Goal: Task Accomplishment & Management: Manage account settings

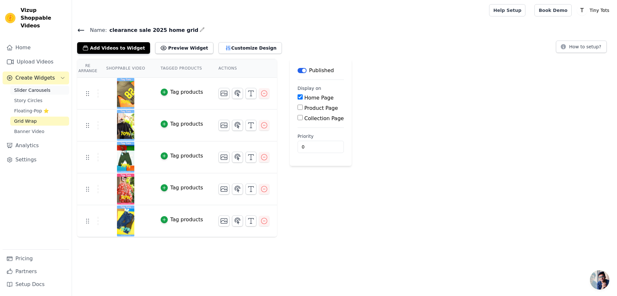
click at [50, 86] on link "Slider Carousels" at bounding box center [39, 90] width 59 height 9
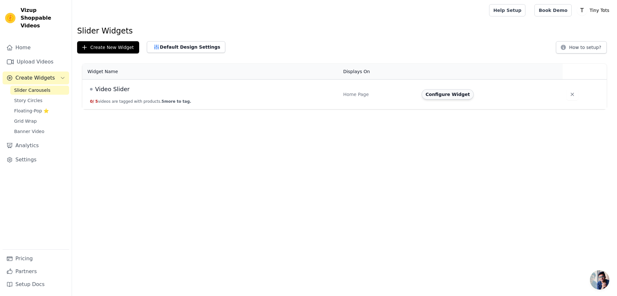
click at [428, 97] on button "Configure Widget" at bounding box center [448, 94] width 52 height 10
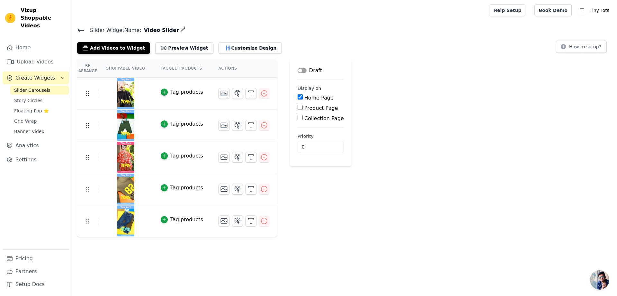
drag, startPoint x: 295, startPoint y: 68, endPoint x: 290, endPoint y: 138, distance: 69.9
click at [298, 71] on button "Label" at bounding box center [302, 70] width 9 height 5
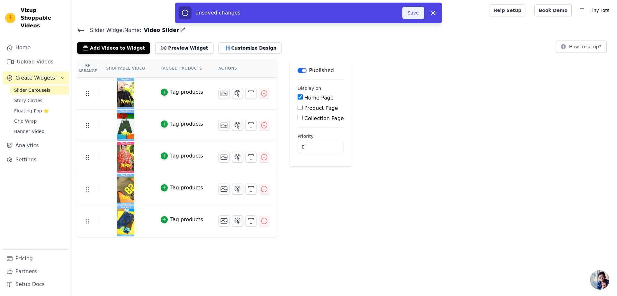
click at [411, 15] on button "Save" at bounding box center [414, 13] width 22 height 12
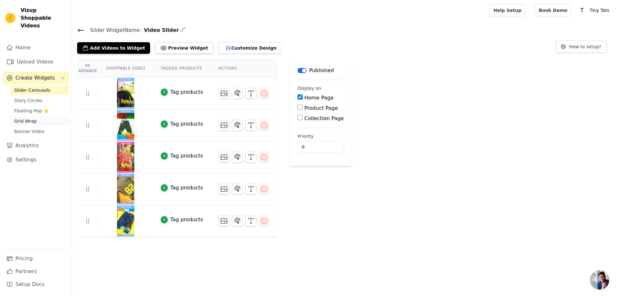
click at [32, 118] on span "Grid Wrap" at bounding box center [25, 121] width 23 height 6
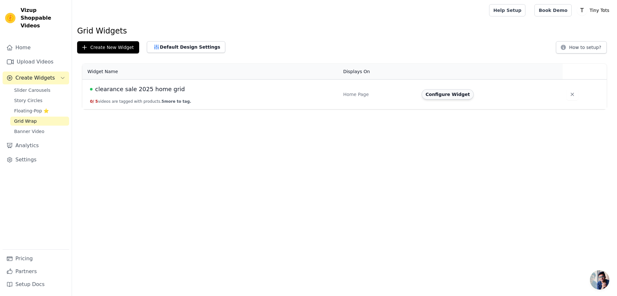
click at [440, 95] on button "Configure Widget" at bounding box center [448, 94] width 52 height 10
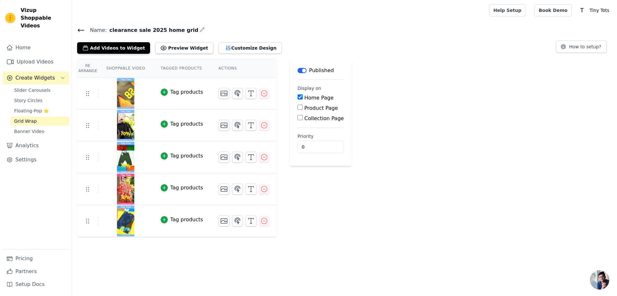
click at [38, 74] on span "Create Widgets" at bounding box center [35, 78] width 40 height 8
click at [29, 96] on link "Story Circles" at bounding box center [39, 100] width 59 height 9
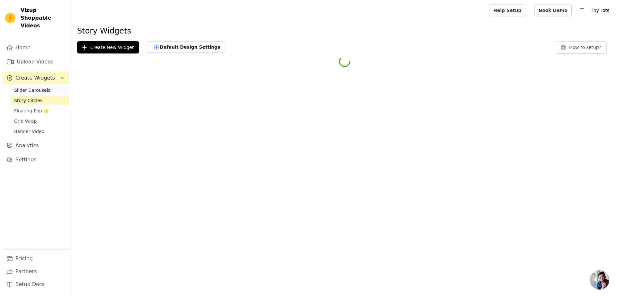
click at [32, 87] on span "Slider Carousels" at bounding box center [32, 90] width 36 height 6
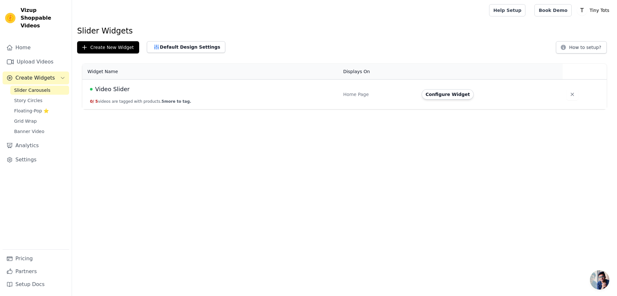
click at [111, 85] on span "Video Slider" at bounding box center [112, 89] width 34 height 9
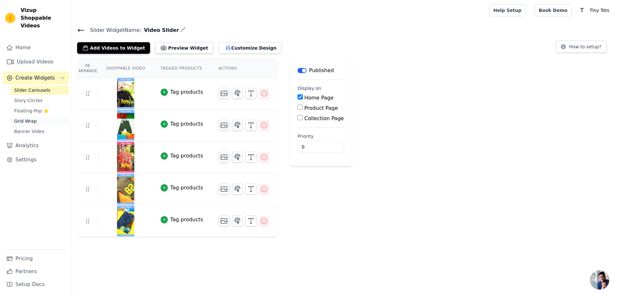
click at [31, 118] on span "Grid Wrap" at bounding box center [25, 121] width 23 height 6
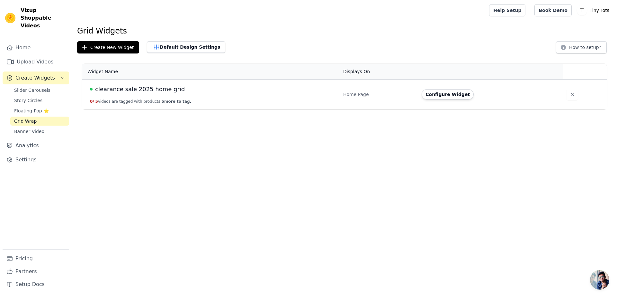
click at [141, 88] on span "clearance sale 2025 home grid" at bounding box center [140, 89] width 90 height 9
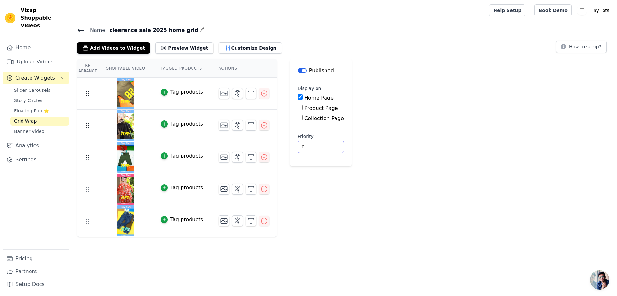
drag, startPoint x: 301, startPoint y: 149, endPoint x: 283, endPoint y: 150, distance: 18.4
click at [290, 150] on main "Label Published Display on Home Page Product Page Collection Page Priority 0" at bounding box center [321, 112] width 62 height 107
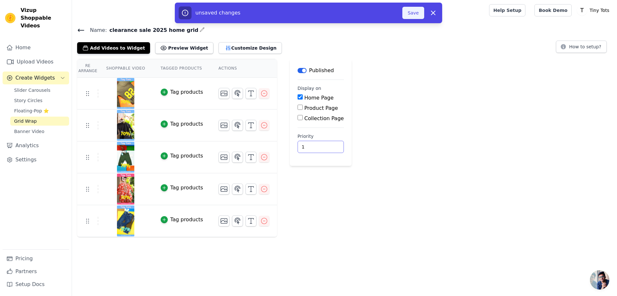
type input "1"
click at [408, 16] on button "Save" at bounding box center [414, 13] width 22 height 12
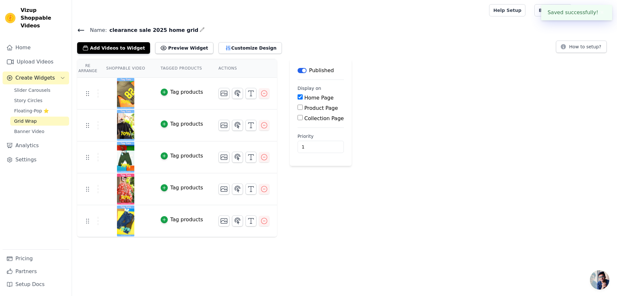
click at [298, 70] on button "Label" at bounding box center [302, 70] width 9 height 5
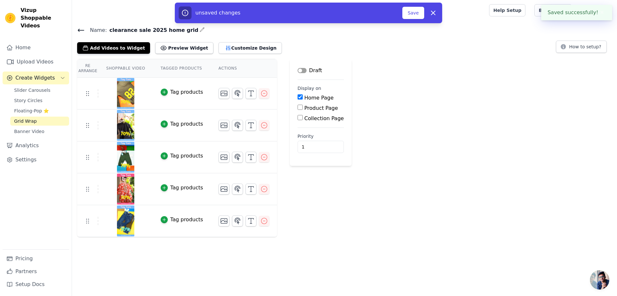
click at [298, 68] on button "Label" at bounding box center [302, 70] width 9 height 5
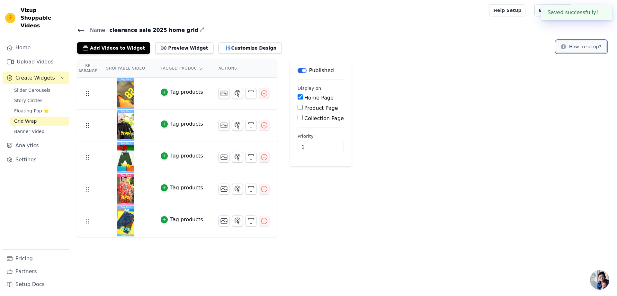
click at [606, 45] on button "How to setup?" at bounding box center [581, 47] width 51 height 12
click at [33, 87] on span "Slider Carousels" at bounding box center [32, 90] width 36 height 6
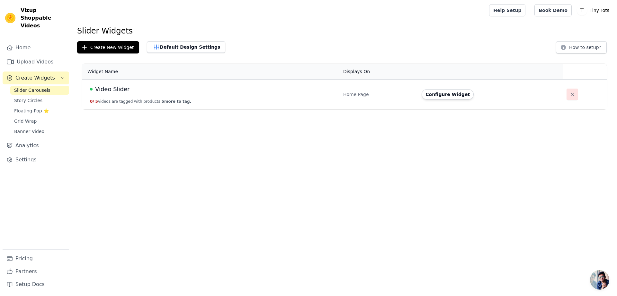
click at [569, 96] on icon "button" at bounding box center [572, 94] width 6 height 6
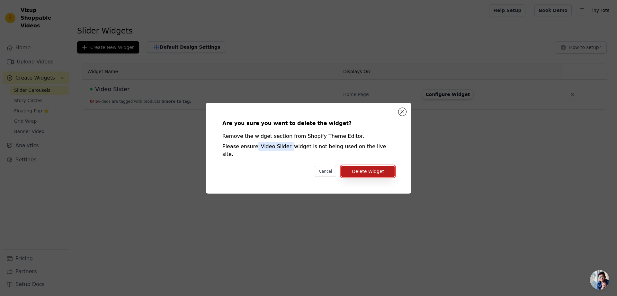
click at [363, 167] on button "Delete Widget" at bounding box center [367, 171] width 53 height 11
